Goal: Complete application form

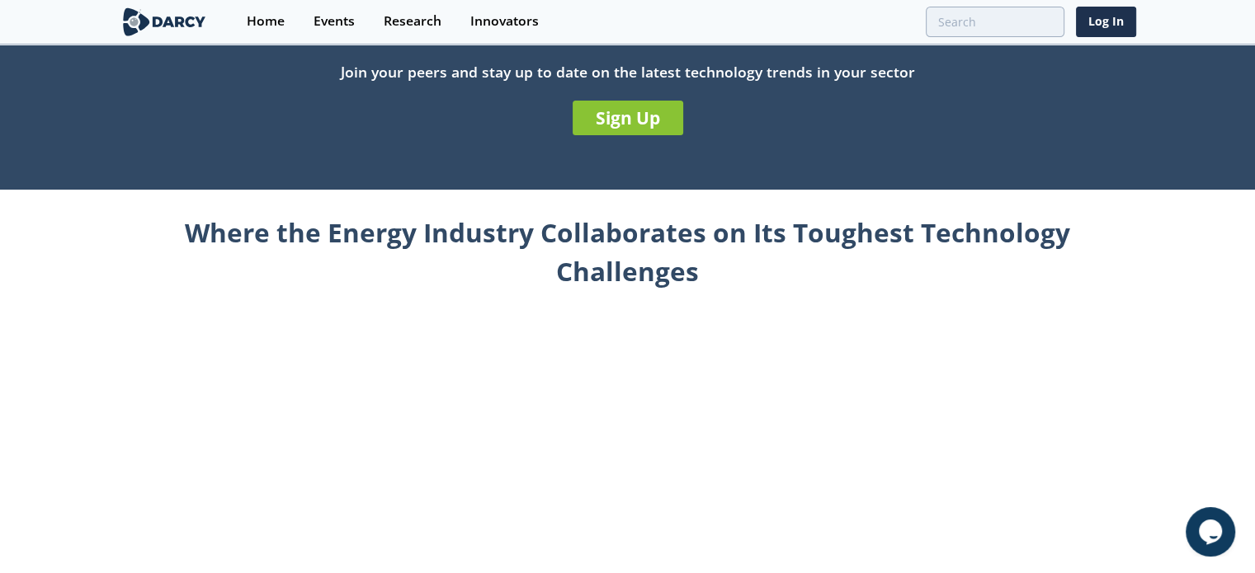
scroll to position [413, 0]
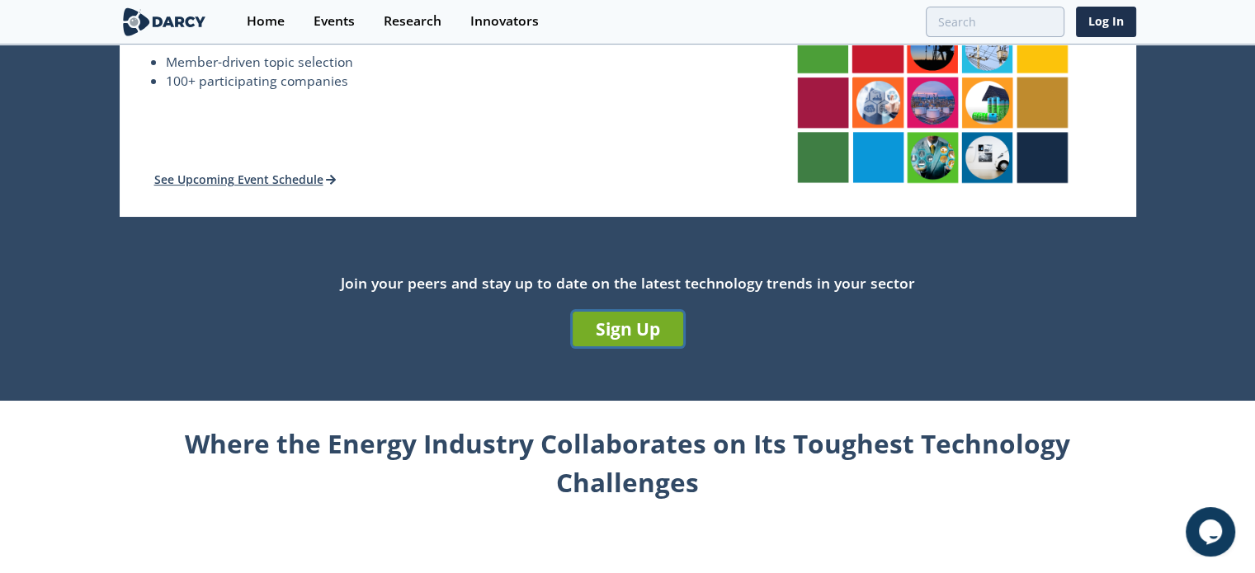
click at [650, 340] on link "Sign Up" at bounding box center [628, 329] width 111 height 35
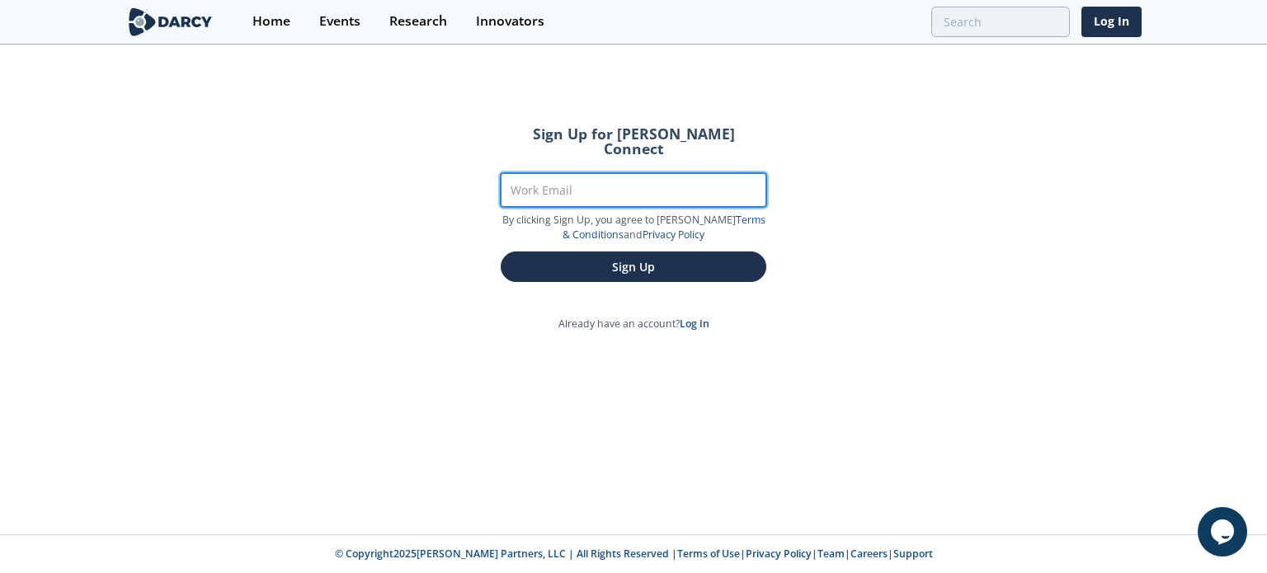
click at [720, 180] on input "Work Email" at bounding box center [634, 190] width 266 height 34
click at [720, 180] on input "[PERSON_NAME].[PERSON_NAME]@" at bounding box center [634, 190] width 266 height 34
type input "[PERSON_NAME][EMAIL_ADDRESS][PERSON_NAME][DOMAIN_NAME]"
click at [501, 252] on button "Sign Up" at bounding box center [634, 267] width 266 height 31
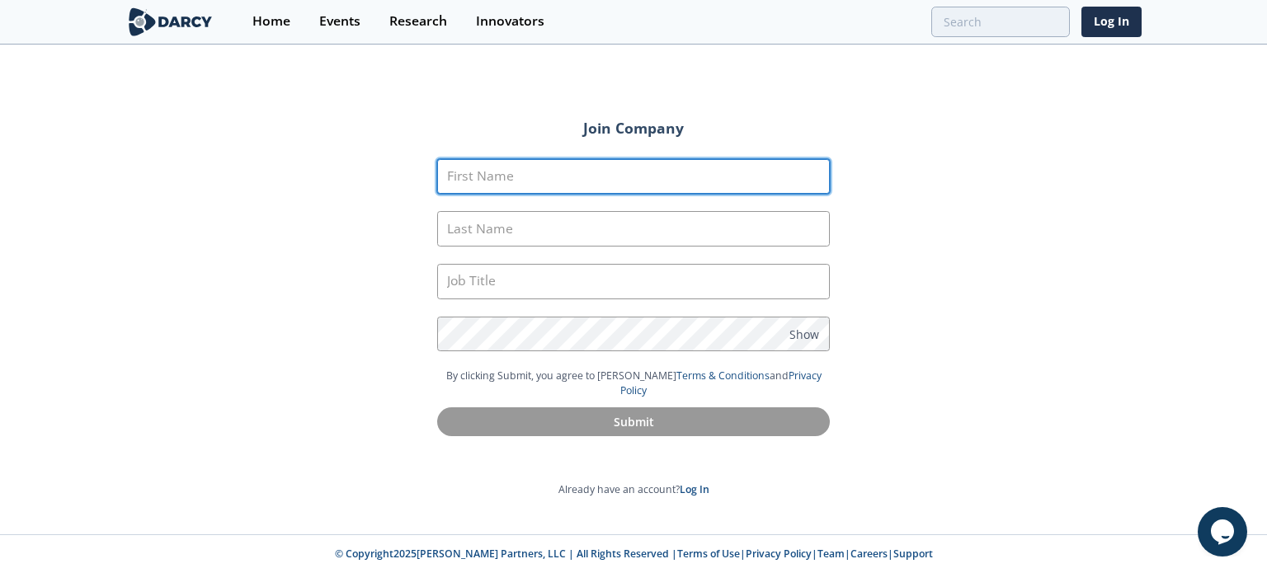
click at [720, 180] on input "First Name" at bounding box center [633, 176] width 393 height 35
type input "[PERSON_NAME]"
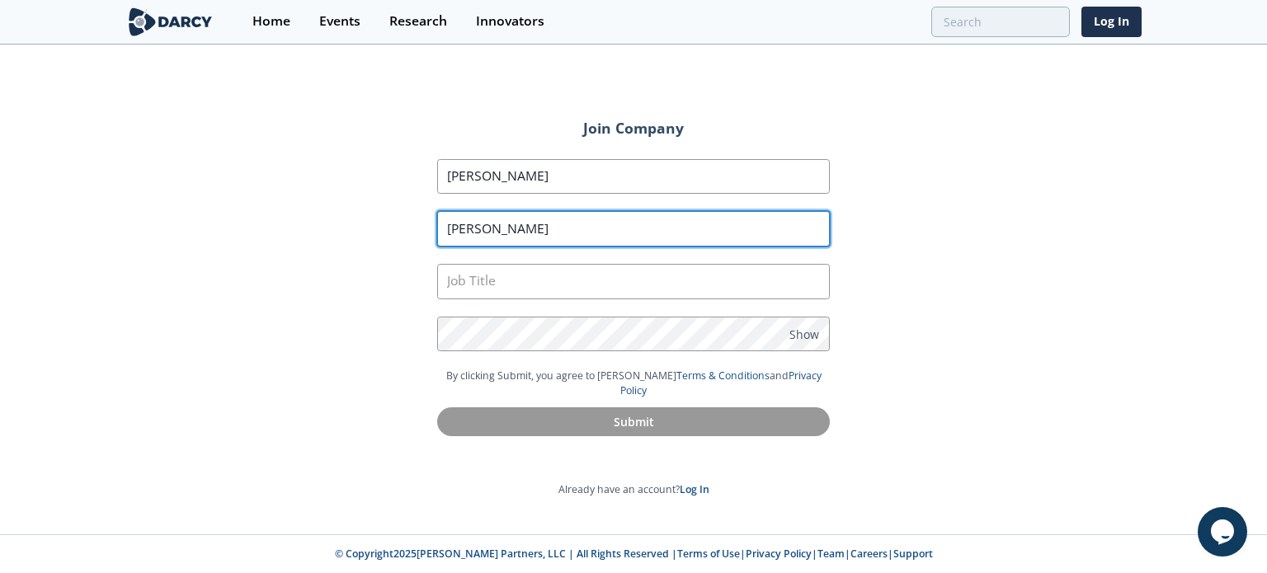
type input "[PERSON_NAME]"
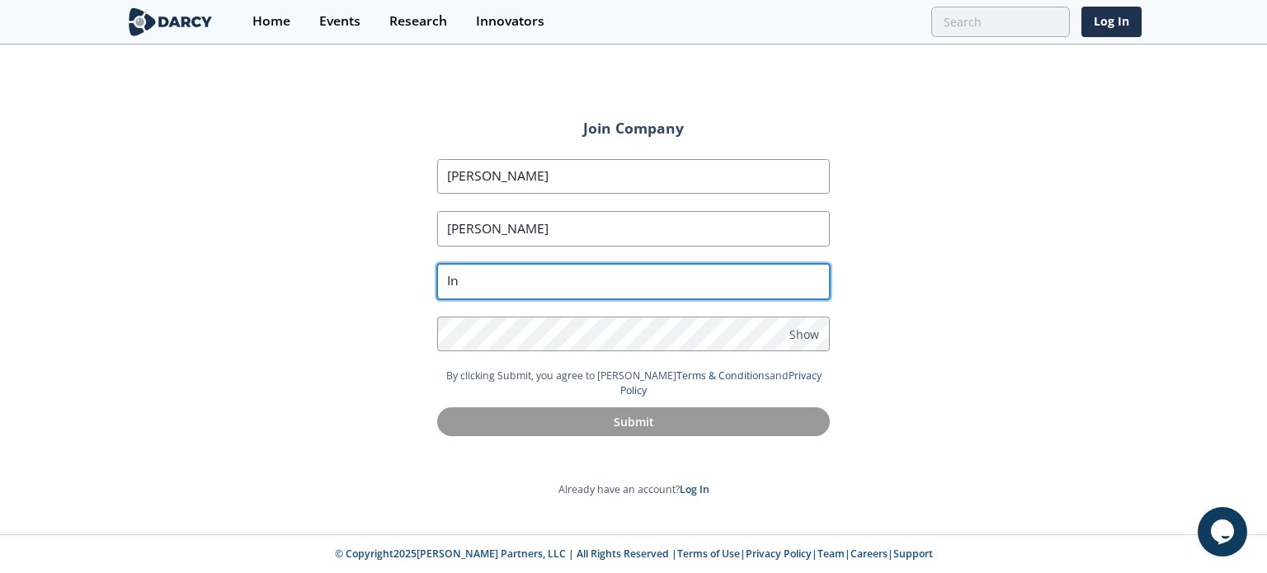
type input "I"
type input "Operations Technology Engineer"
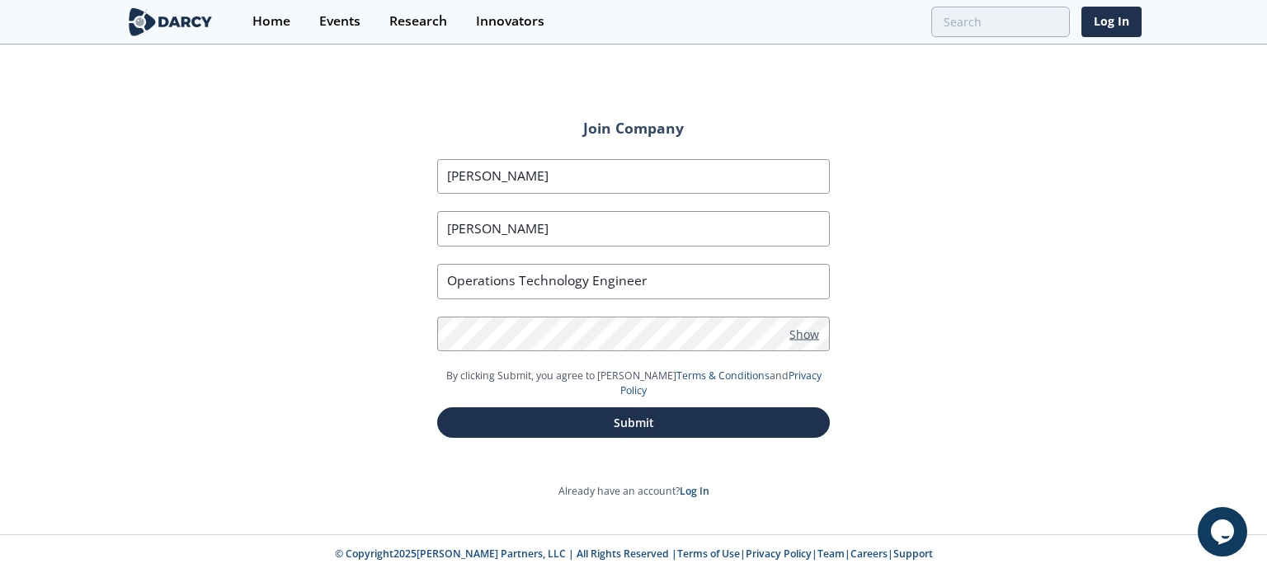
click at [790, 333] on span "Show" at bounding box center [805, 333] width 30 height 17
click at [796, 333] on span "Hide" at bounding box center [803, 333] width 26 height 17
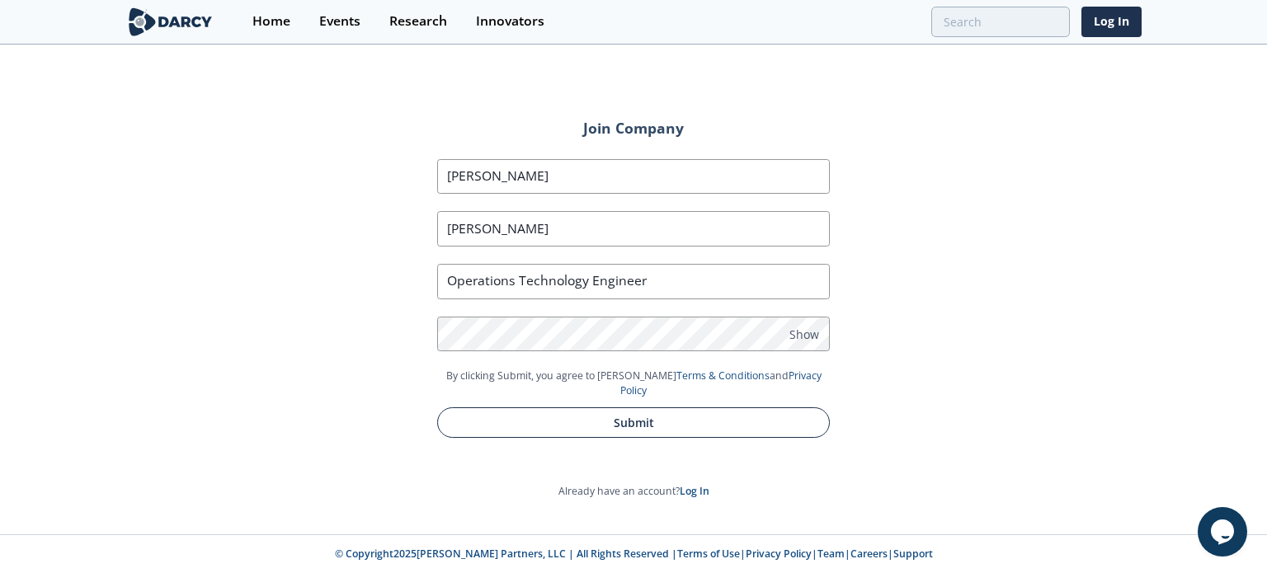
click at [606, 408] on button "Submit" at bounding box center [633, 423] width 393 height 31
